Goal: Task Accomplishment & Management: Manage account settings

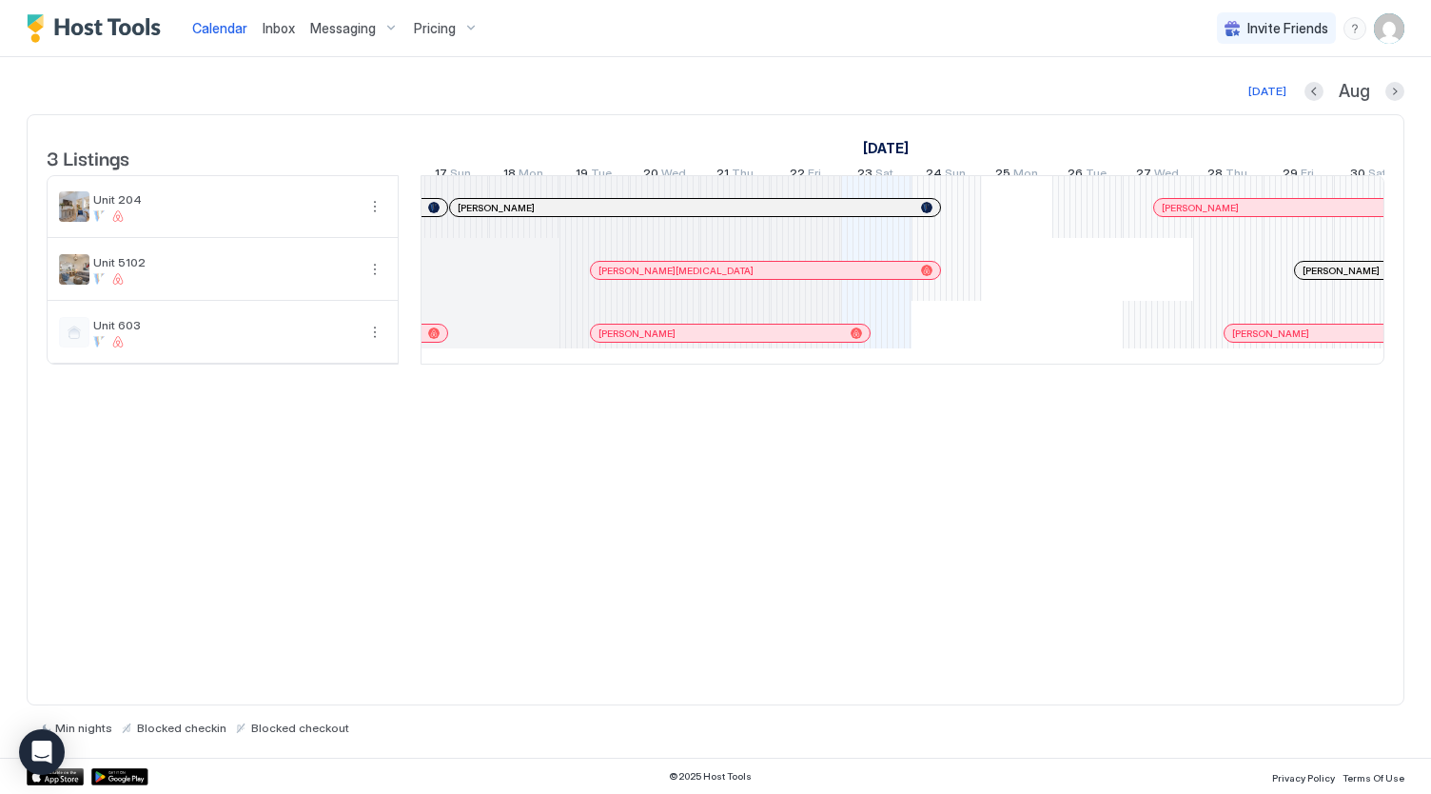
click at [440, 20] on span "Pricing" at bounding box center [435, 28] width 42 height 17
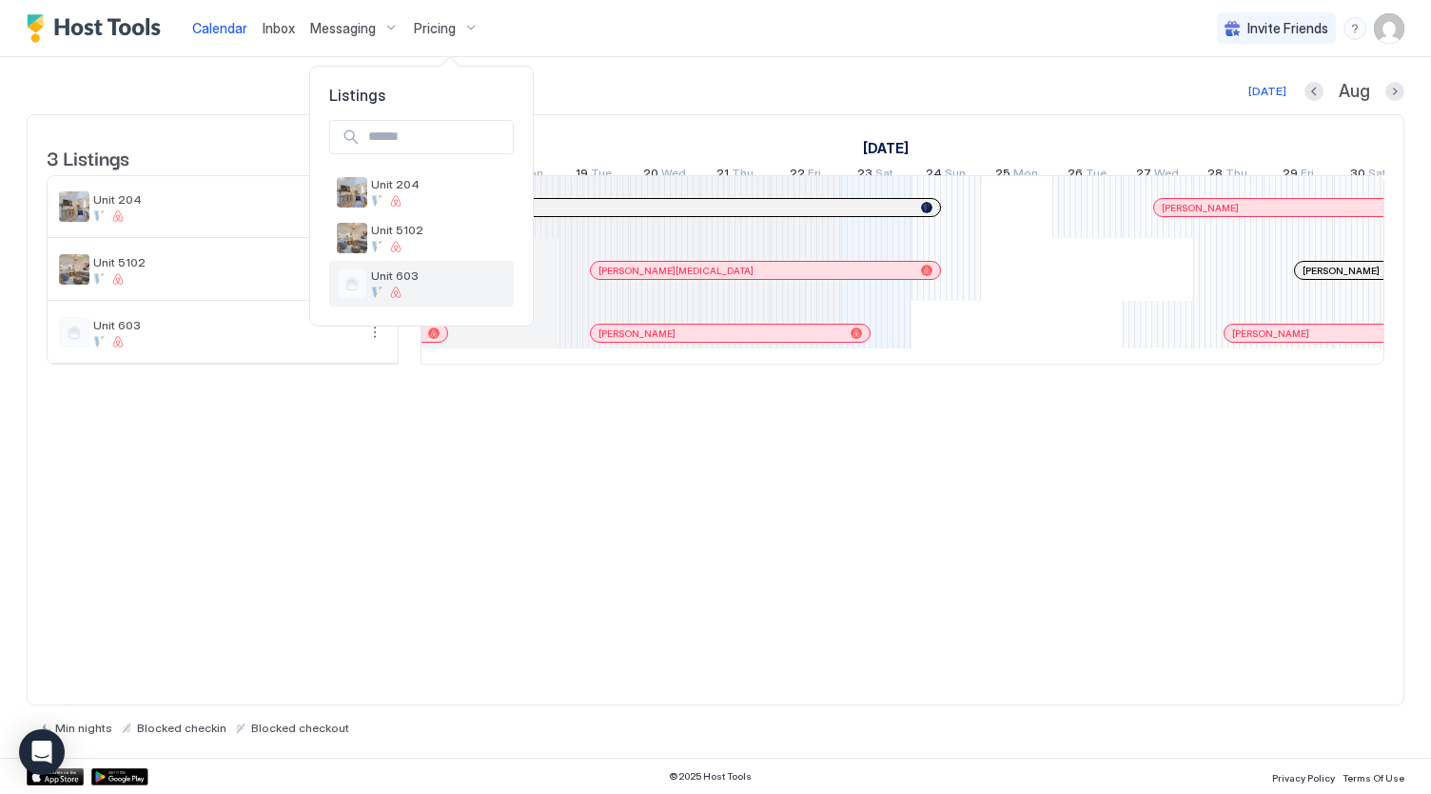
click at [429, 283] on div "Unit 603" at bounding box center [438, 282] width 135 height 29
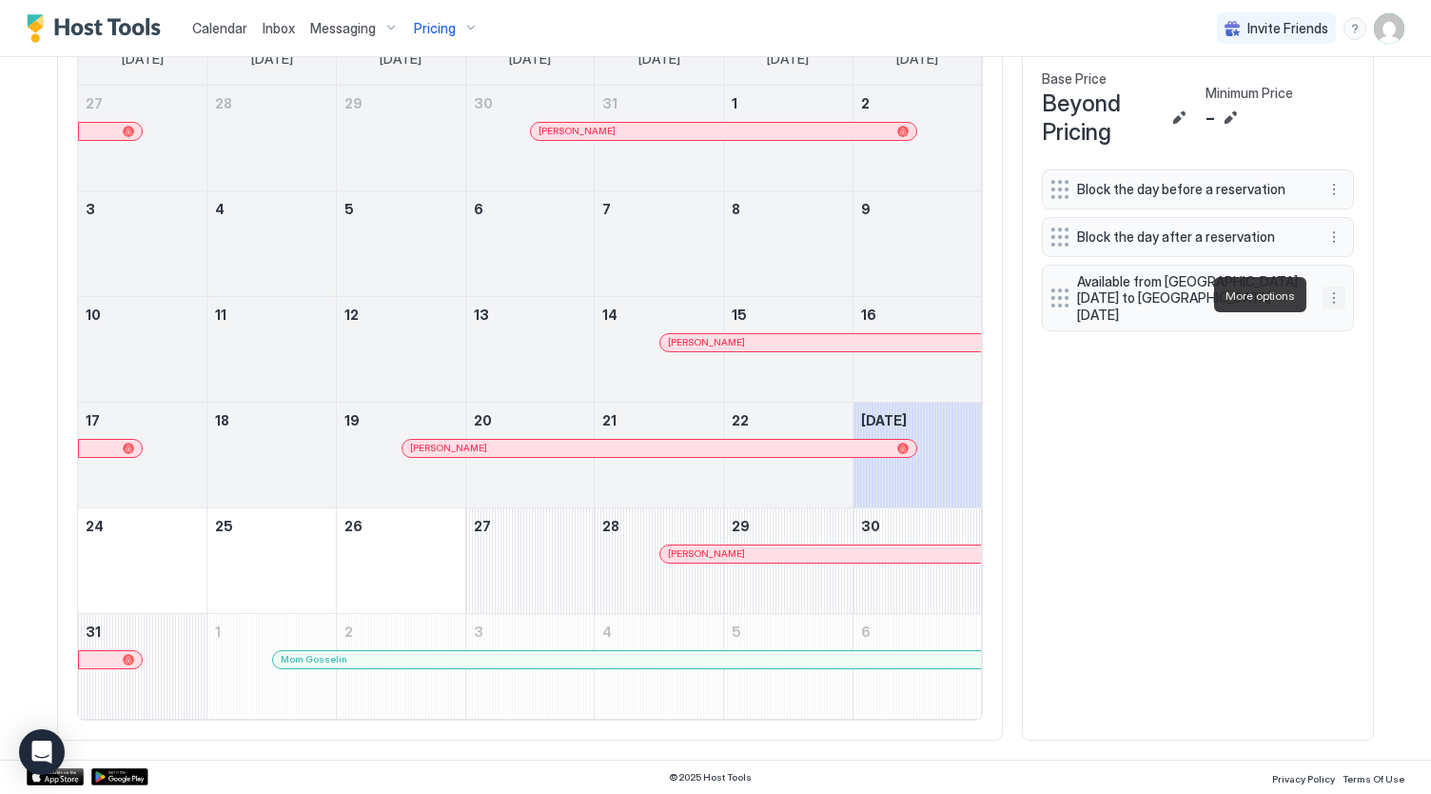
click at [1323, 294] on button "More options" at bounding box center [1334, 297] width 23 height 23
click at [1342, 317] on div "Edit" at bounding box center [1345, 321] width 42 height 14
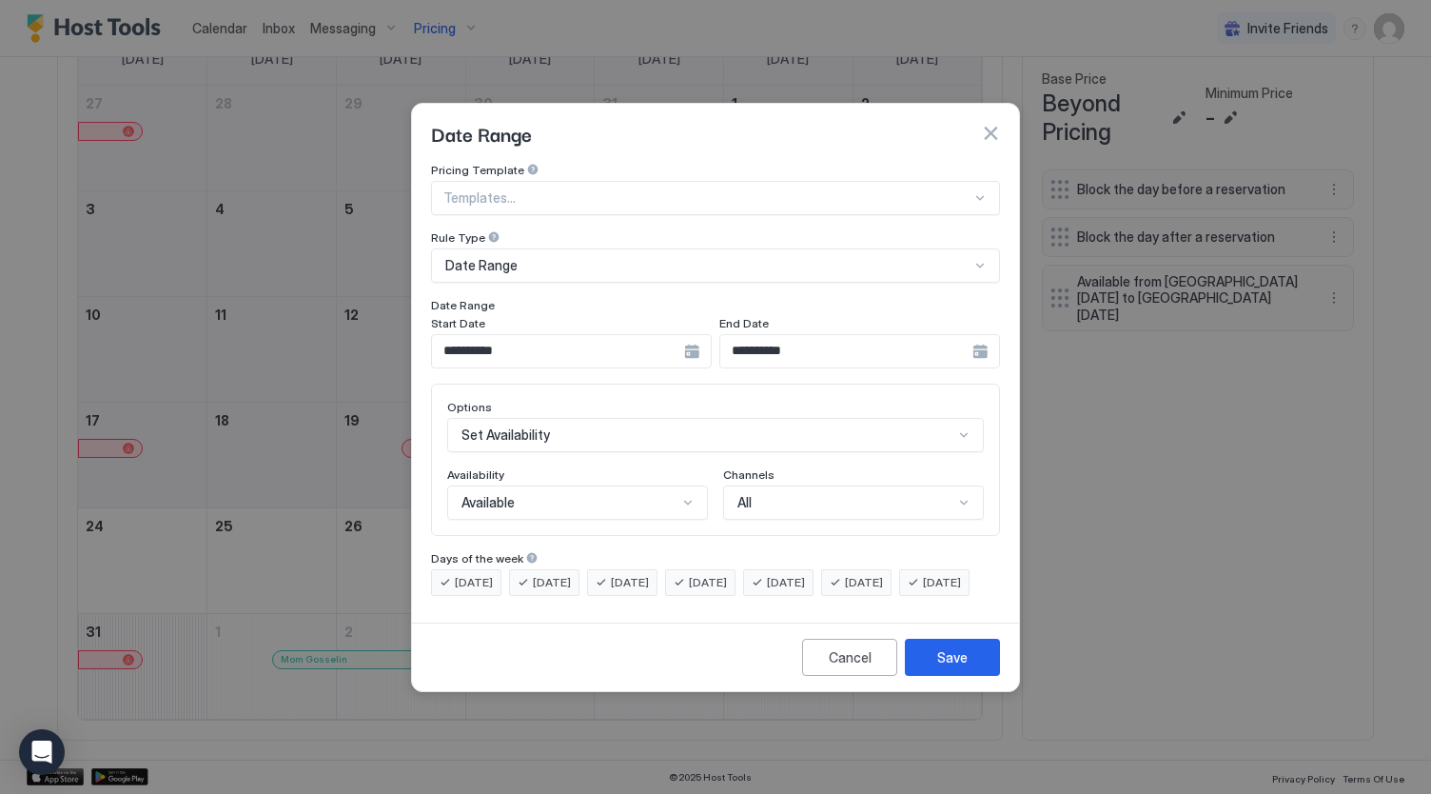
click at [638, 337] on input "**********" at bounding box center [558, 351] width 252 height 32
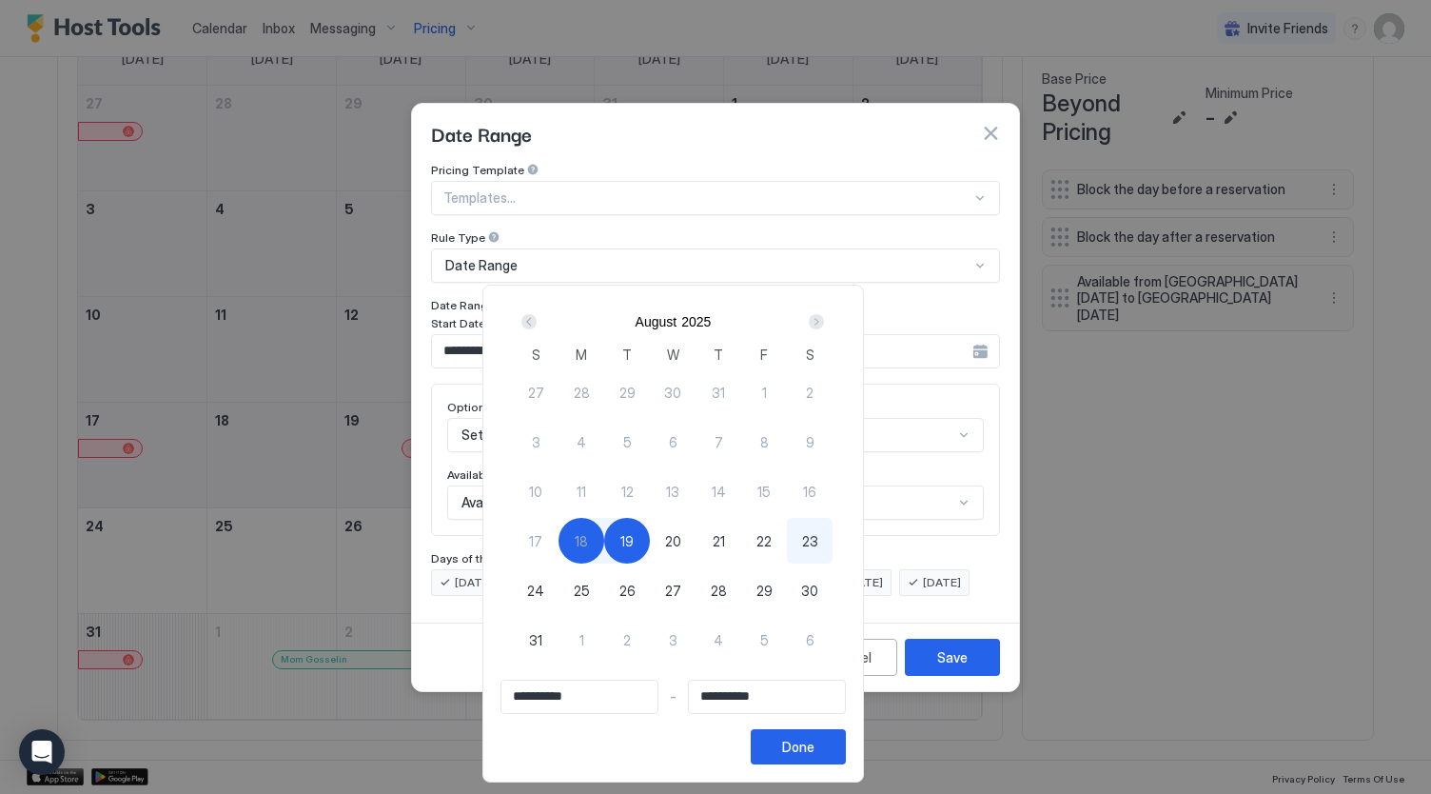
click at [833, 541] on div "23" at bounding box center [810, 541] width 46 height 46
type input "**********"
click at [559, 585] on div "24" at bounding box center [536, 590] width 46 height 46
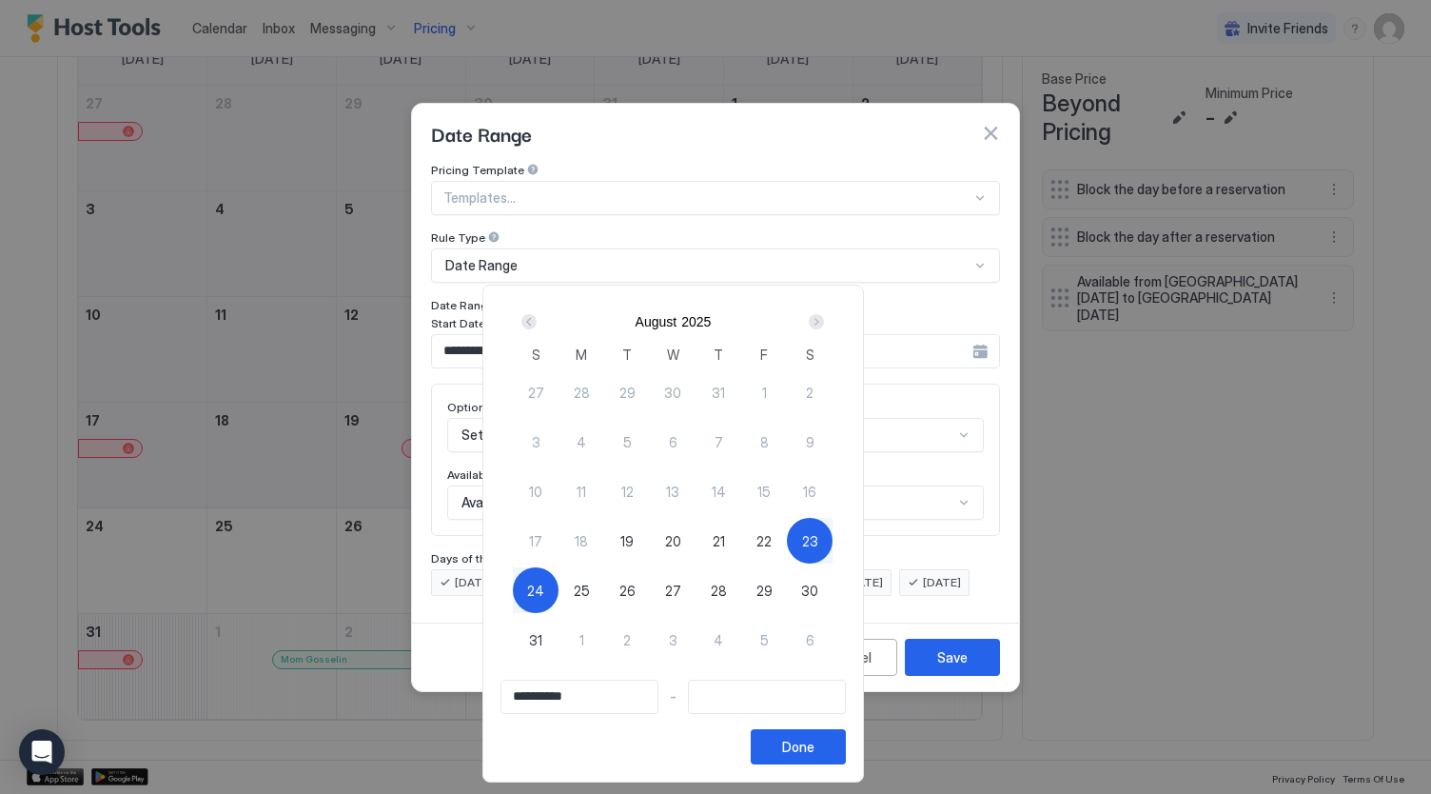
type input "**********"
click at [814, 750] on div "Done" at bounding box center [798, 746] width 32 height 20
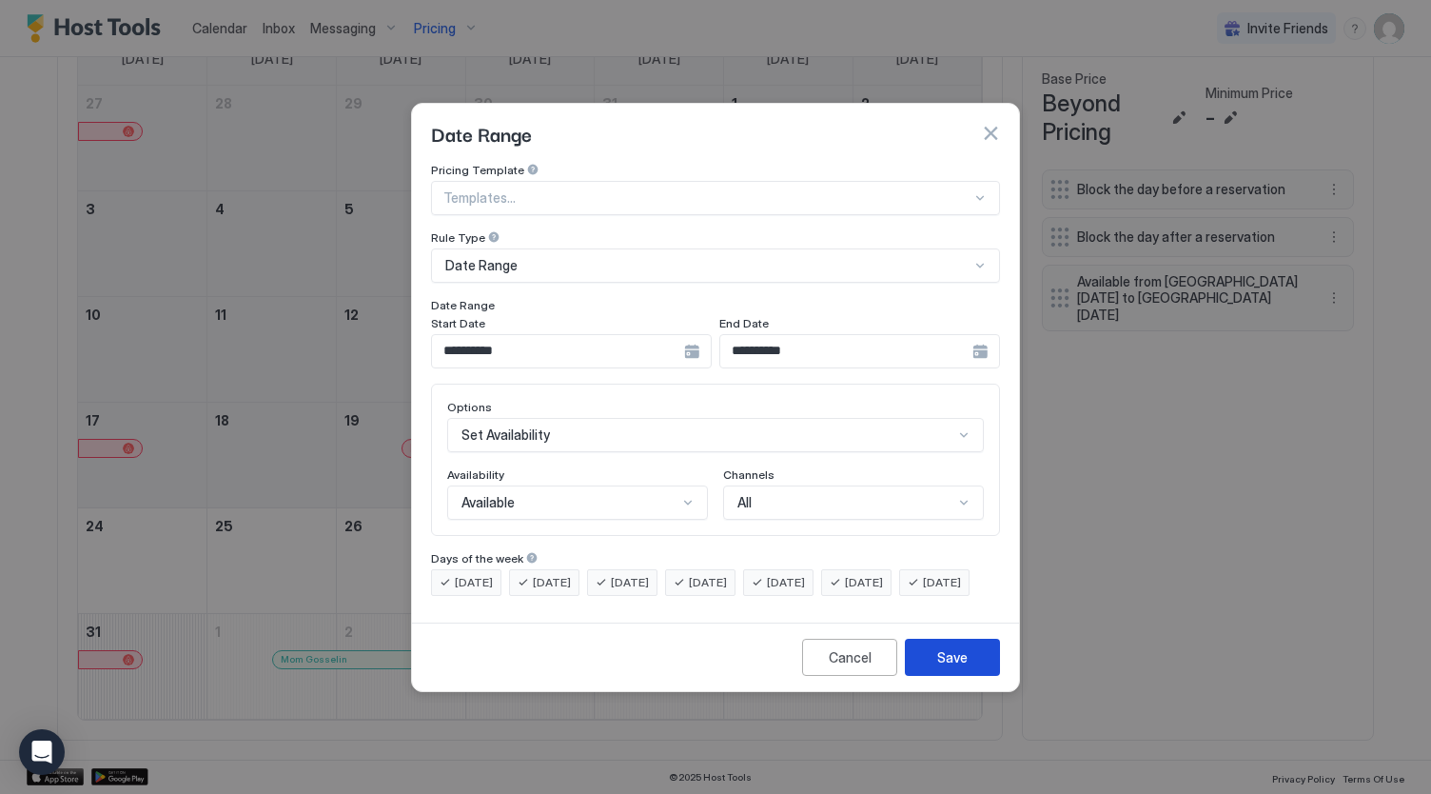
click at [953, 667] on div "Save" at bounding box center [952, 657] width 30 height 20
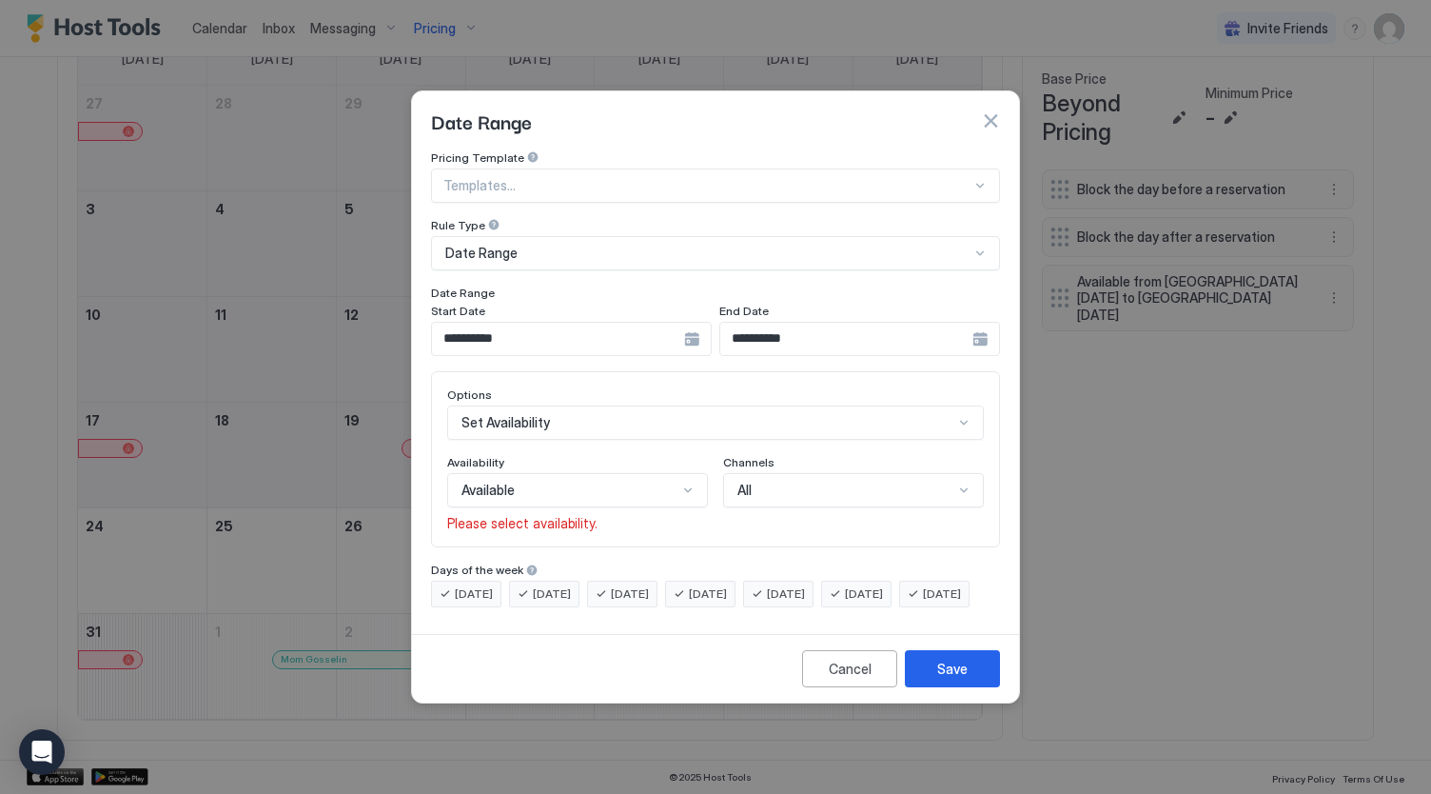
click at [748, 487] on div "All" at bounding box center [853, 490] width 261 height 34
click at [636, 481] on div "Available" at bounding box center [577, 490] width 261 height 34
click at [614, 527] on div "Available" at bounding box center [579, 534] width 236 height 14
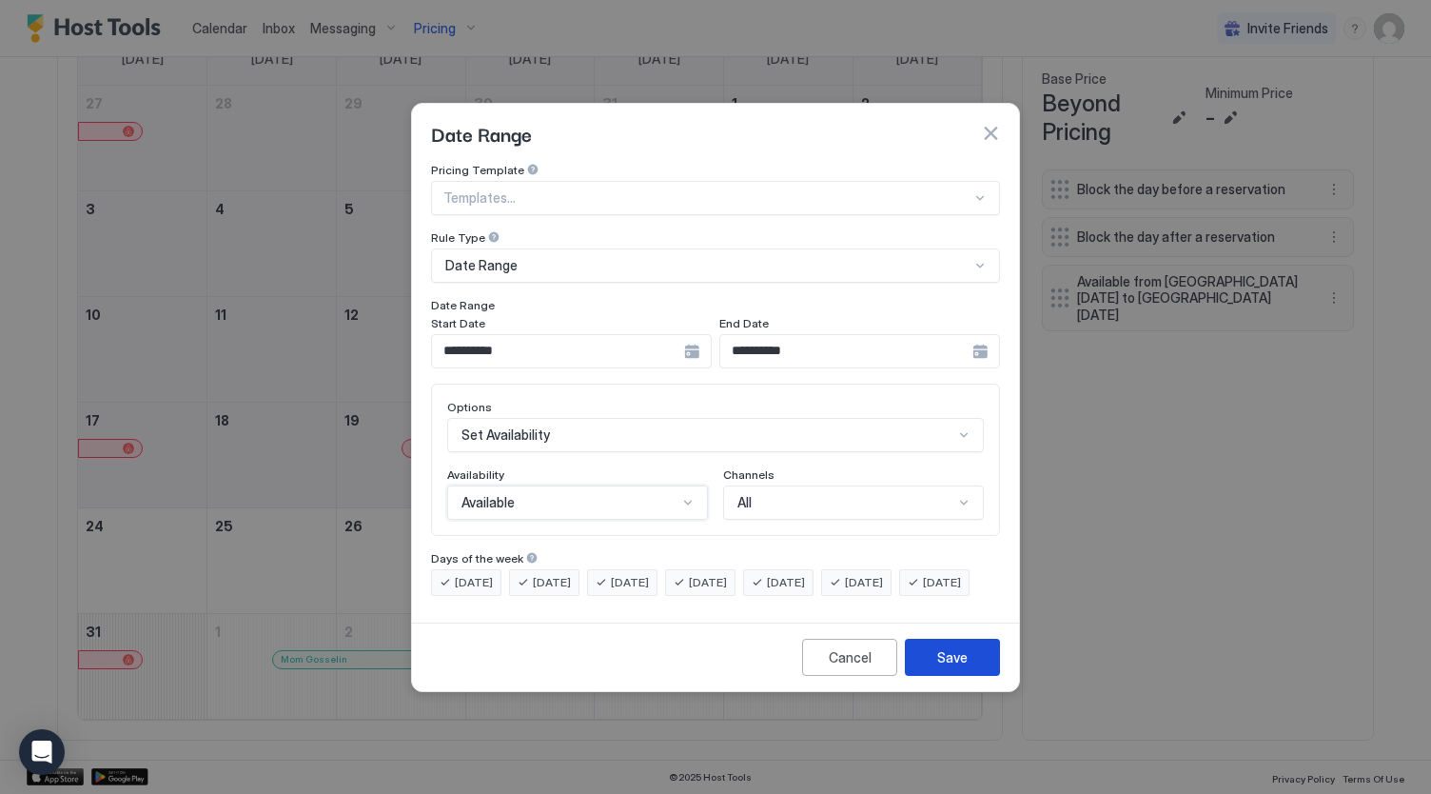
click at [979, 672] on button "Save" at bounding box center [952, 656] width 95 height 37
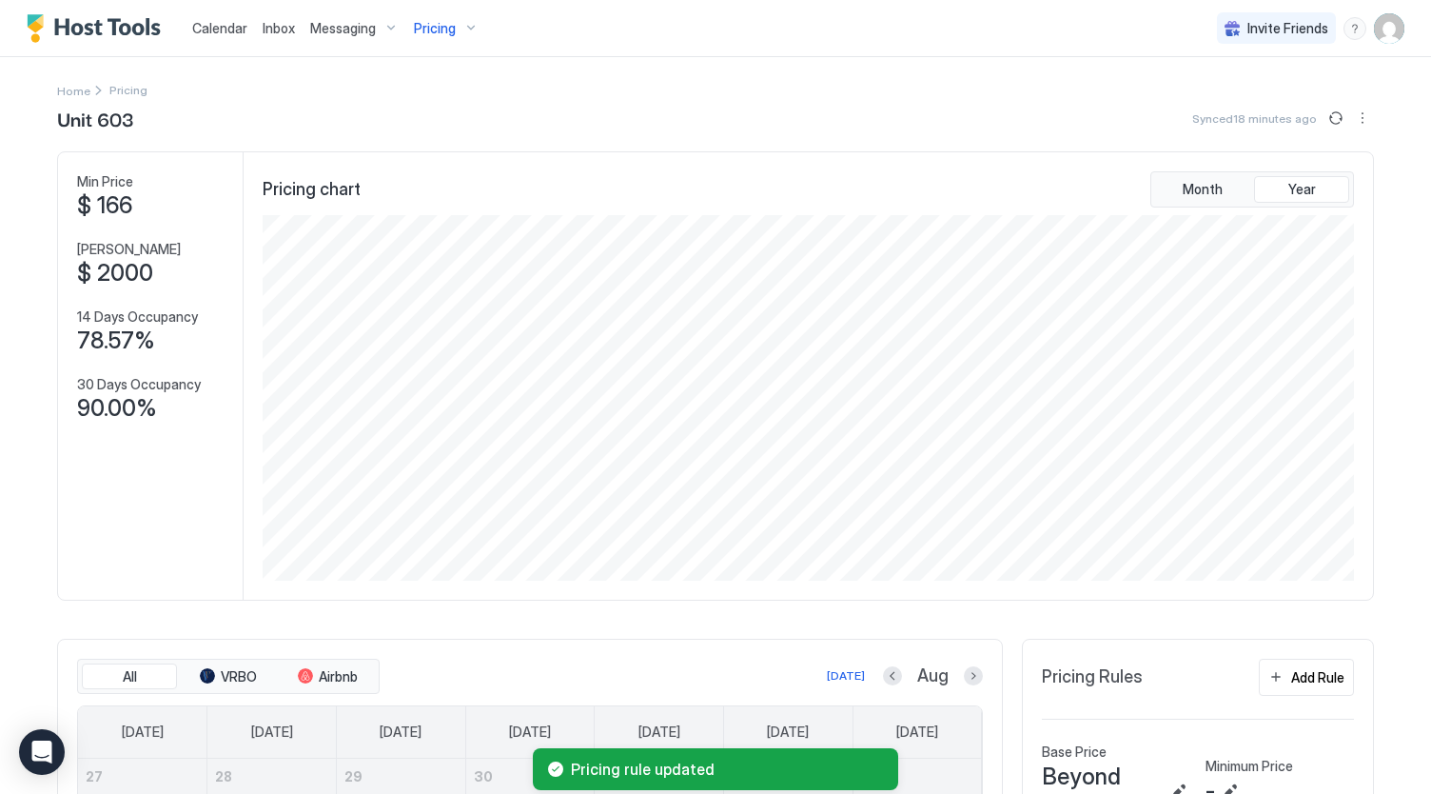
click at [1332, 117] on button "Sync prices" at bounding box center [1335, 118] width 23 height 23
